Goal: Information Seeking & Learning: Learn about a topic

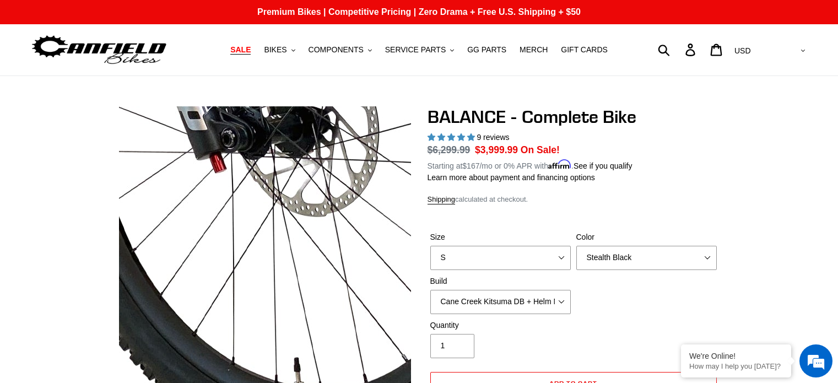
select select "Stealth Black"
select select "Cane Creek Kitsuma DB + Helm MKII + Shimano XT"
select select "highest-rating"
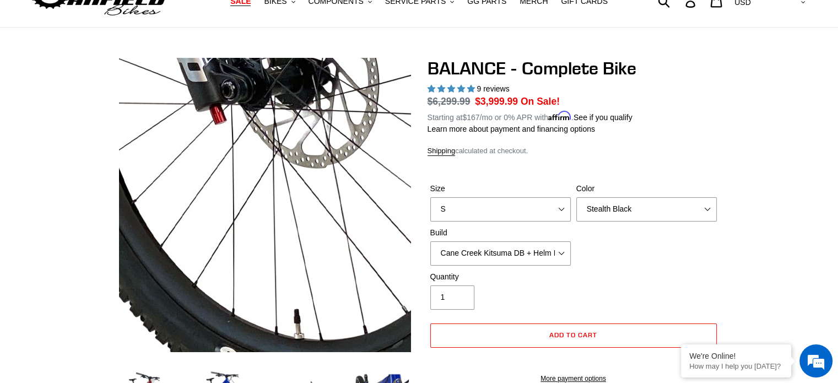
scroll to position [1385, 0]
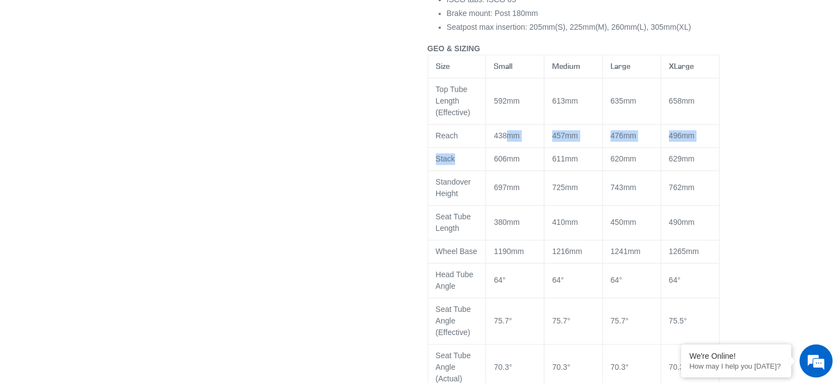
drag, startPoint x: 466, startPoint y: 172, endPoint x: 505, endPoint y: 144, distance: 48.0
click at [505, 144] on tbody "Top Tube Length (Effective) 592mm 613mm 635mm 658mm Reach 438mm 457mm 476mm 496…" at bounding box center [572, 321] width 291 height 486
click at [505, 140] on span "438mm" at bounding box center [506, 135] width 26 height 9
